Goal: Browse casually

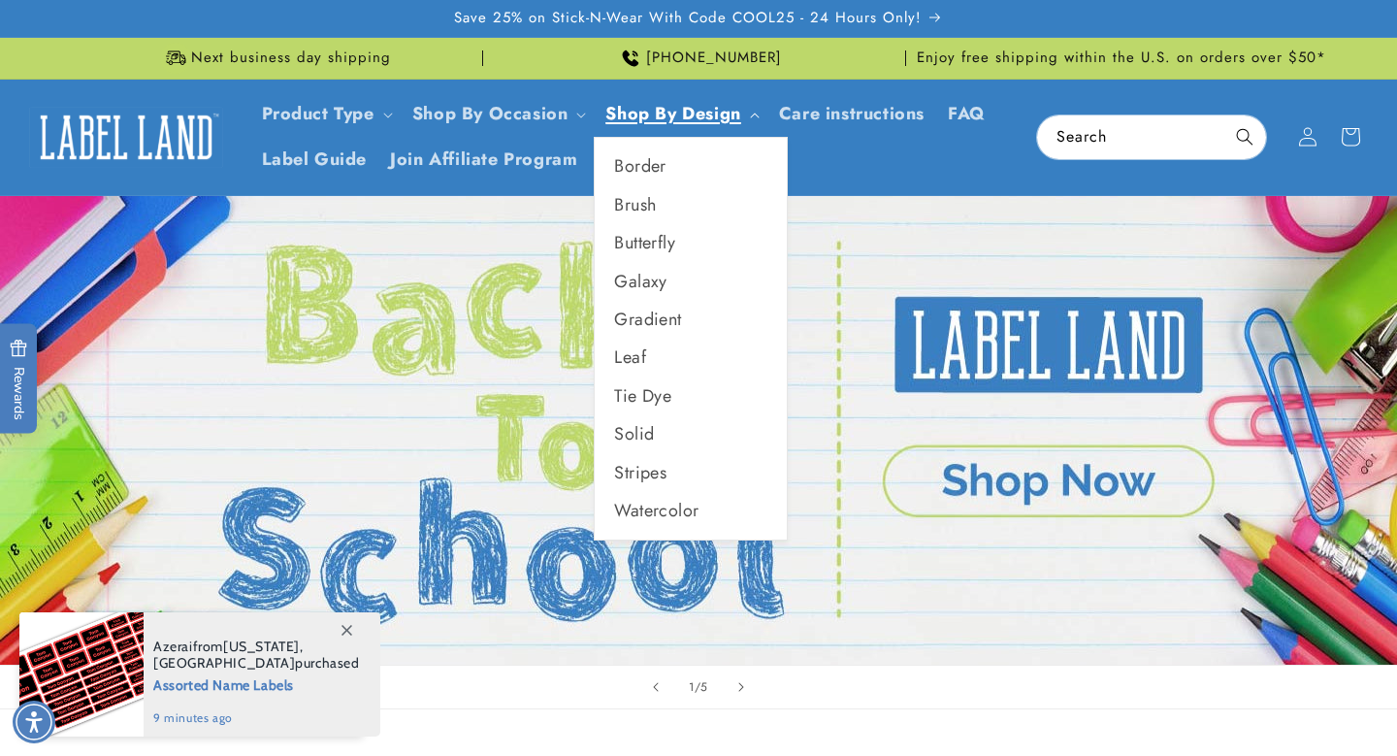
click at [704, 119] on link "Shop By Design" at bounding box center [672, 113] width 135 height 25
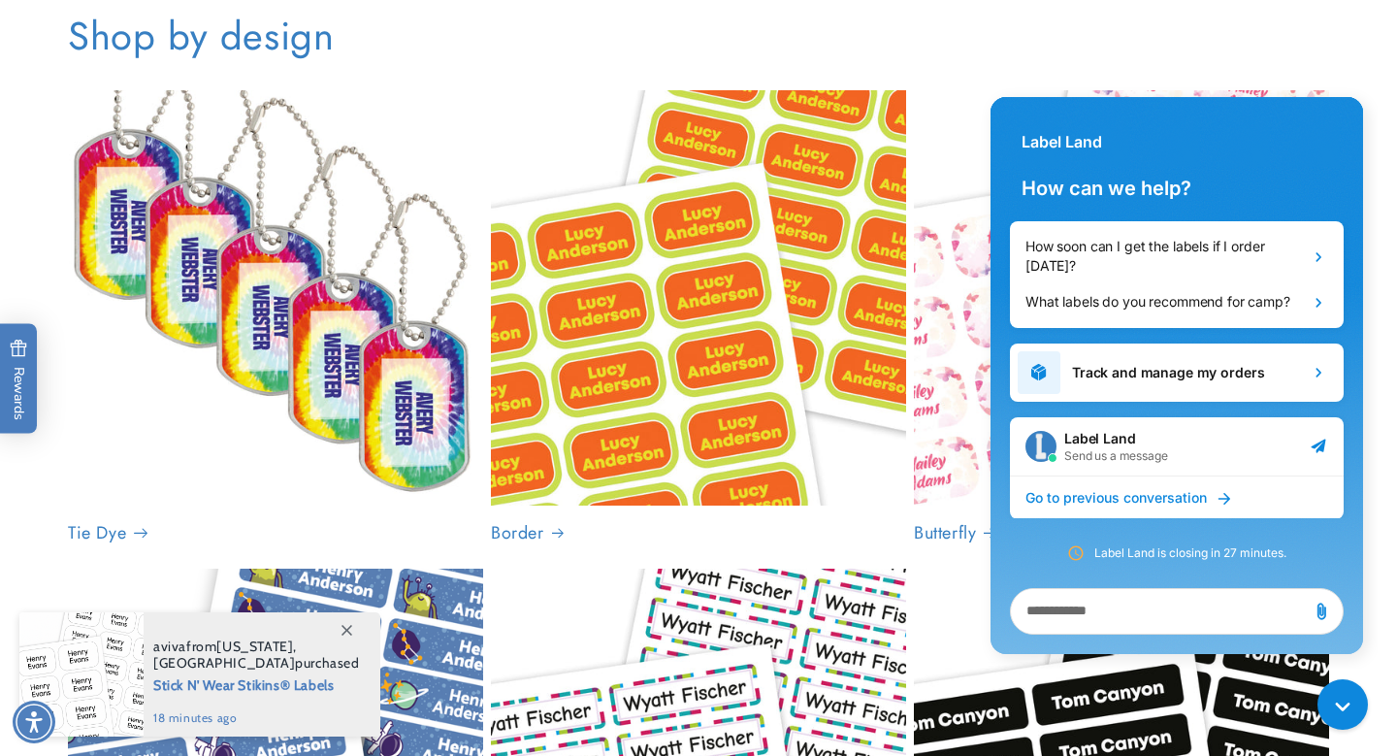
click at [294, 522] on link "Tie Dye" at bounding box center [275, 533] width 415 height 22
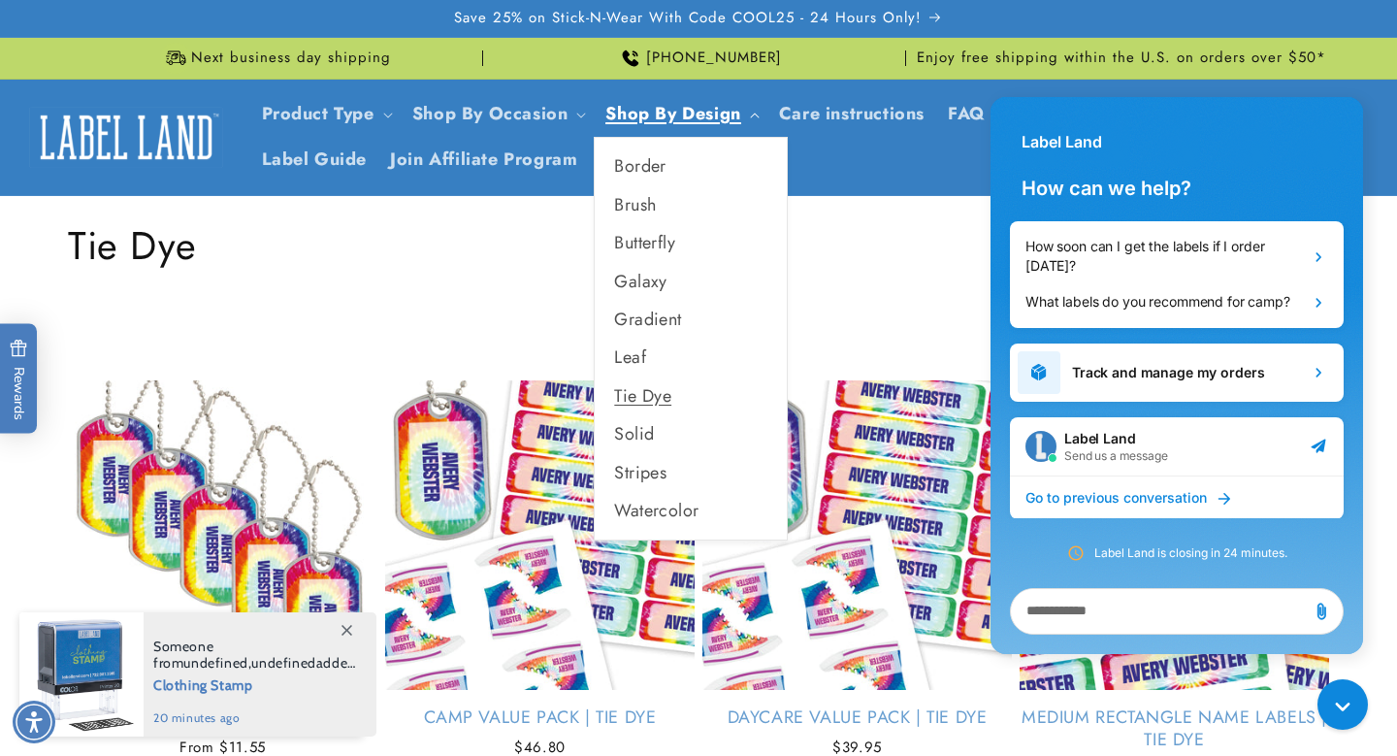
click at [658, 118] on link "Shop By Design" at bounding box center [672, 113] width 135 height 25
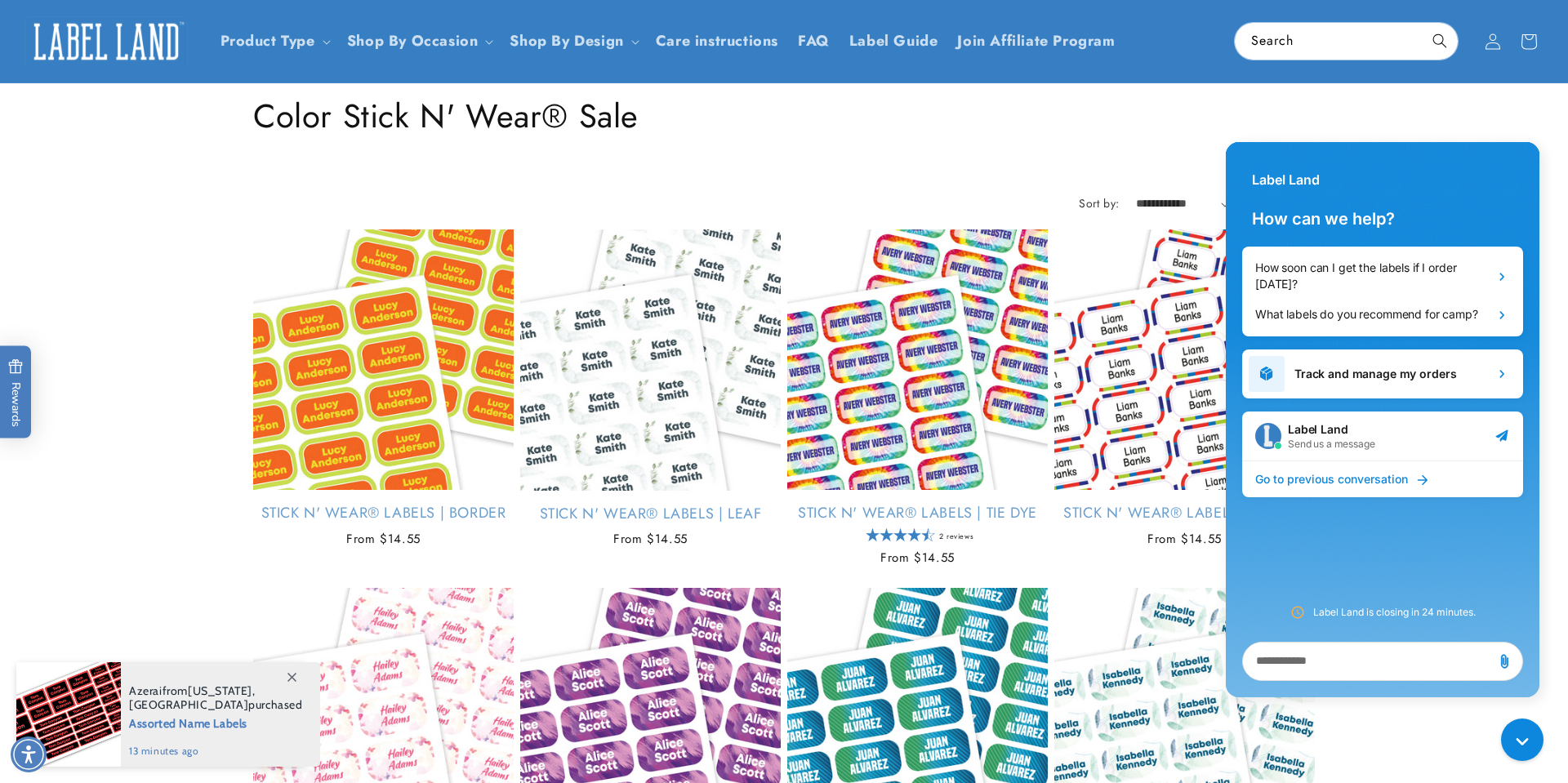
scroll to position [72, 0]
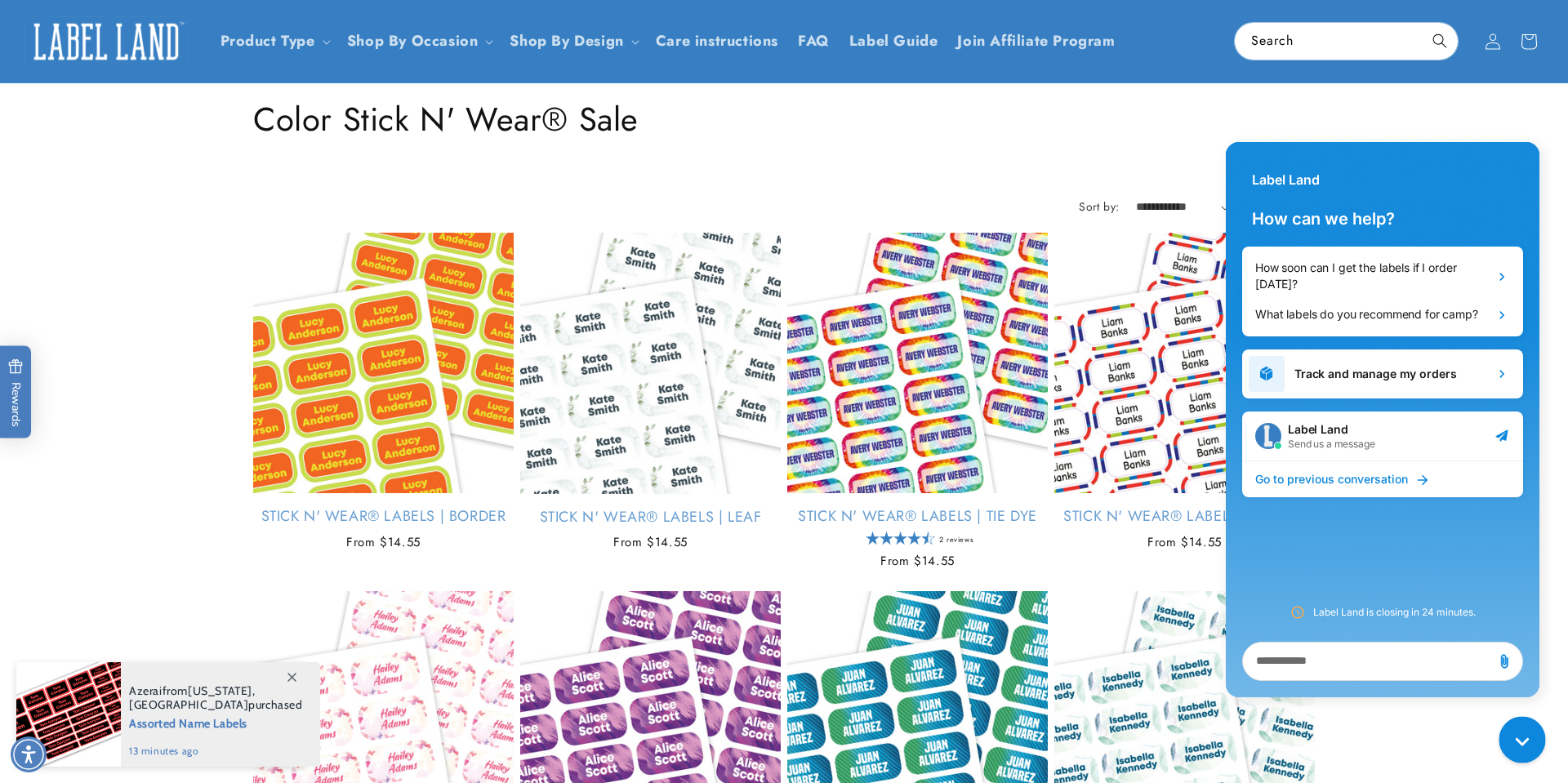
click at [1523, 746] on icon "Gorgias live chat" at bounding box center [1526, 743] width 17 height 17
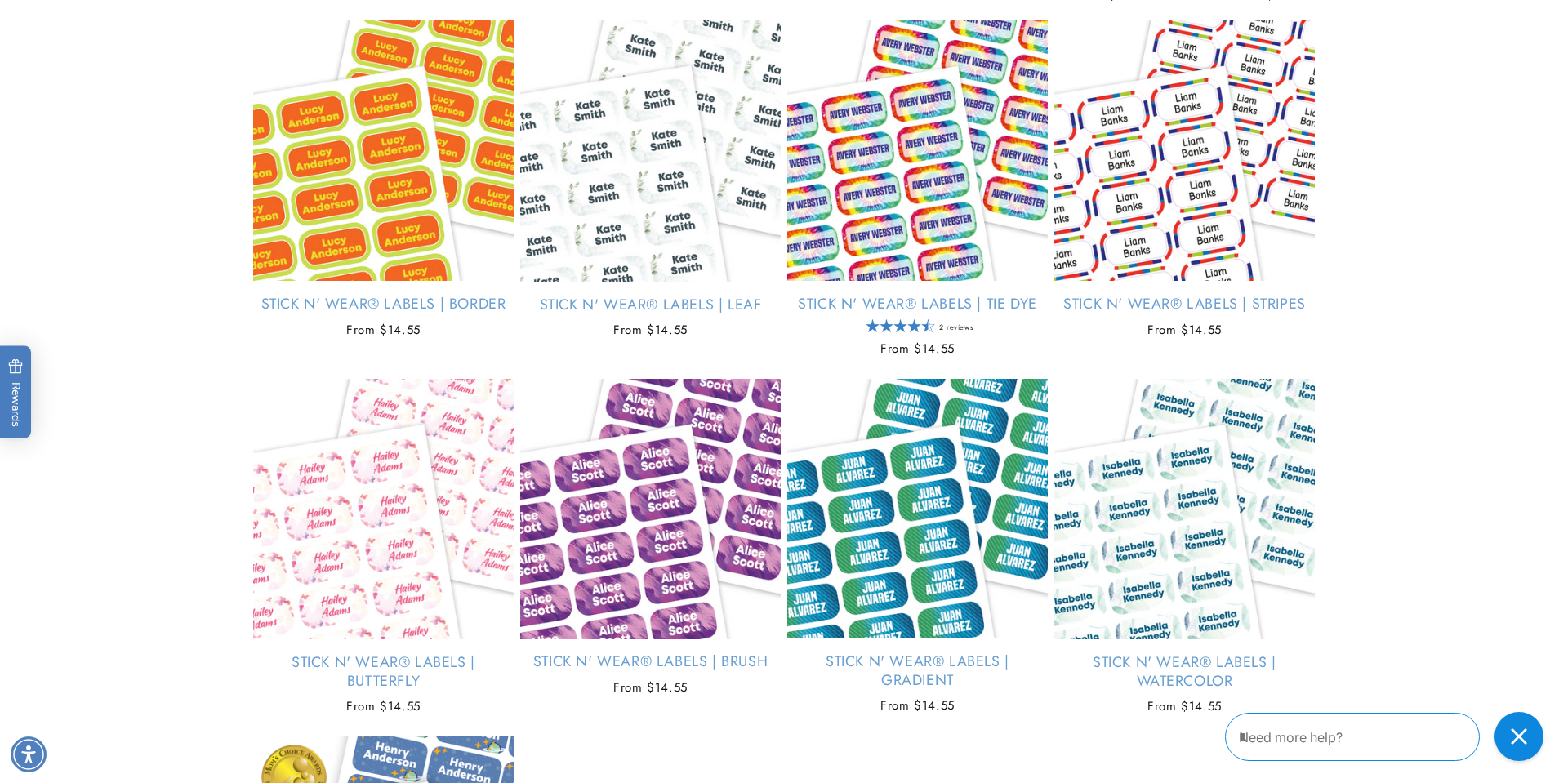
scroll to position [286, 0]
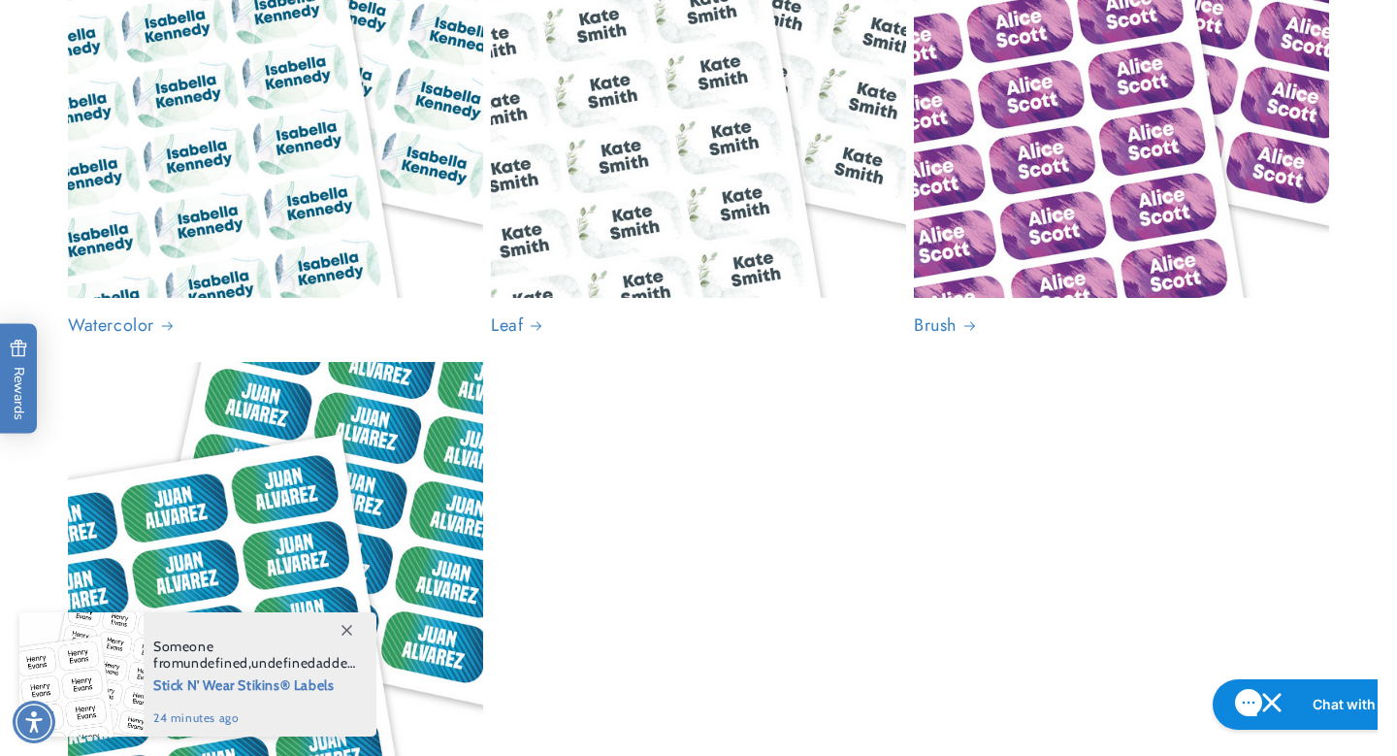
scroll to position [1422, 0]
